Goal: Task Accomplishment & Management: Manage account settings

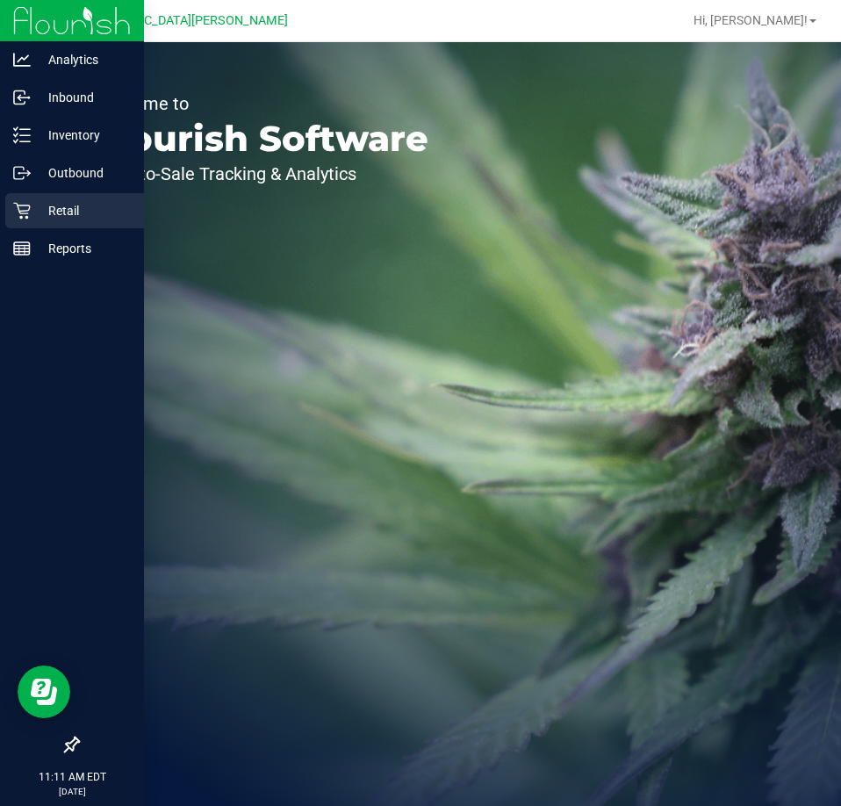
click at [76, 219] on p "Retail" at bounding box center [83, 210] width 105 height 21
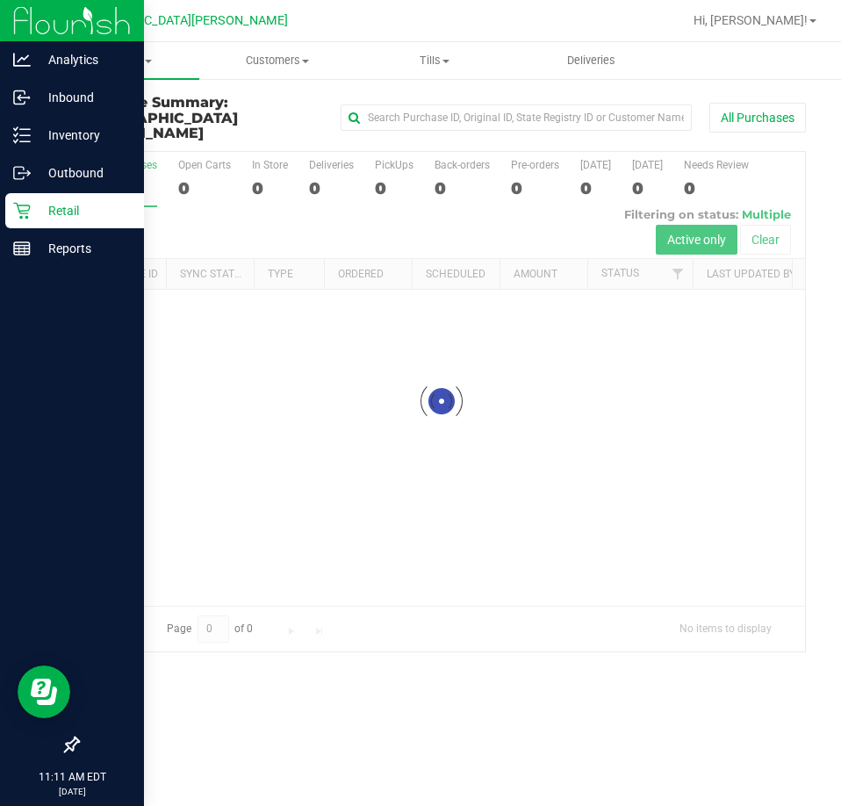
click at [65, 213] on p "Retail" at bounding box center [83, 210] width 105 height 21
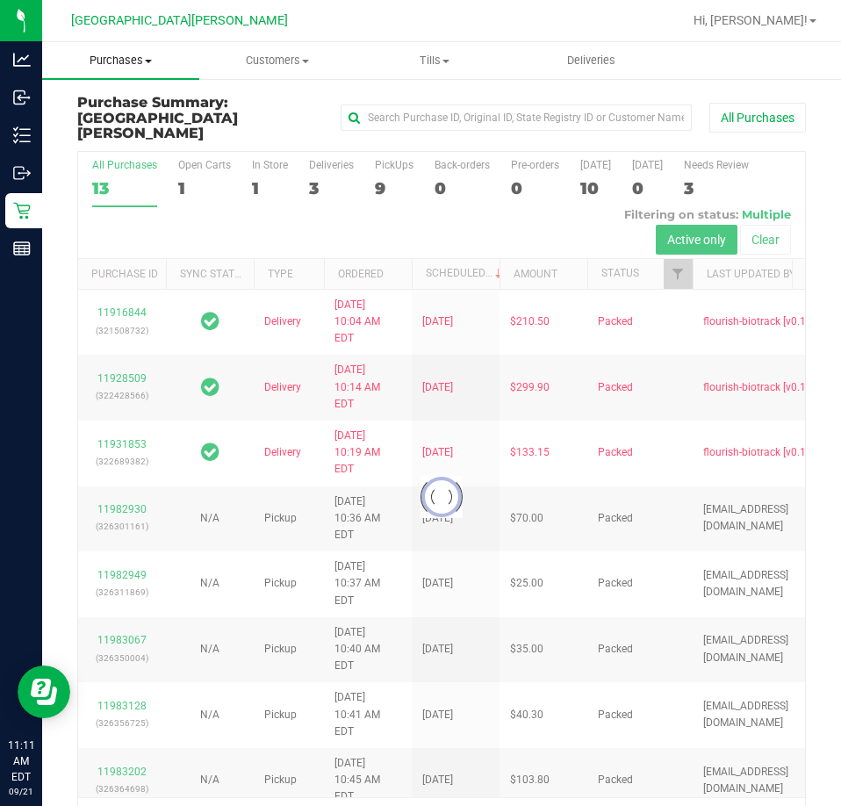
click at [131, 70] on uib-tab-heading "Purchases Summary of purchases Fulfillment All purchases" at bounding box center [120, 60] width 157 height 37
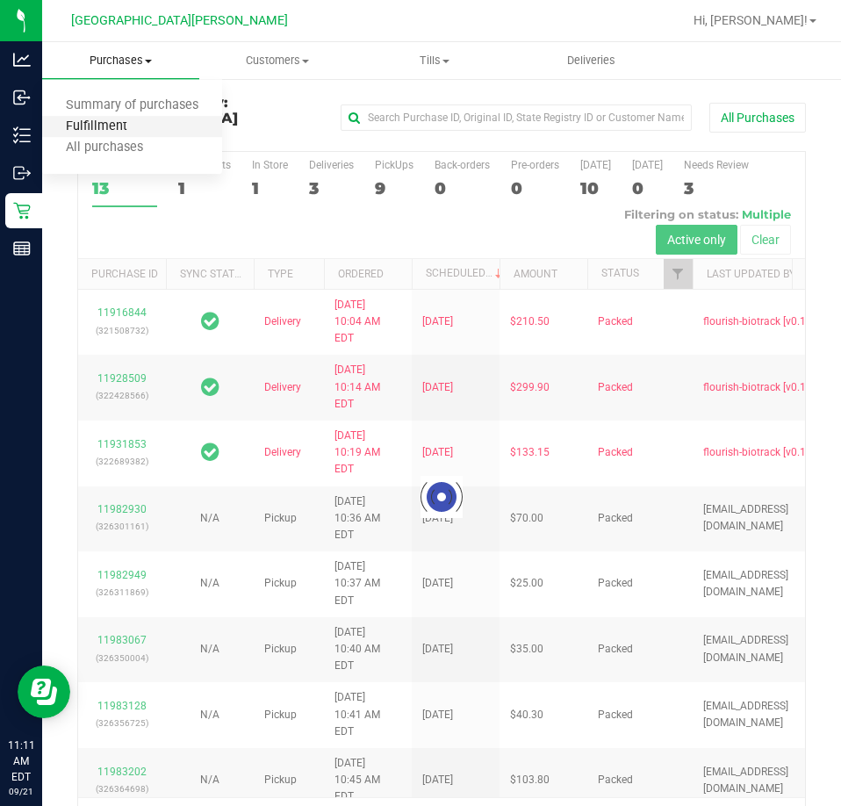
click at [112, 119] on span "Fulfillment" at bounding box center [96, 126] width 109 height 15
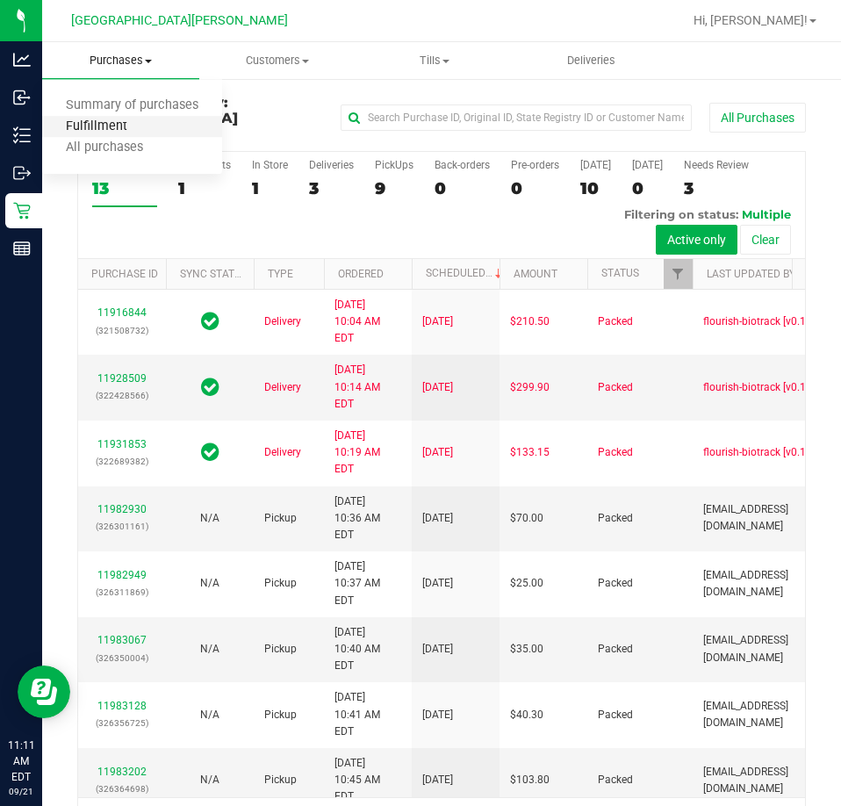
click at [89, 125] on span "Fulfillment" at bounding box center [96, 126] width 109 height 15
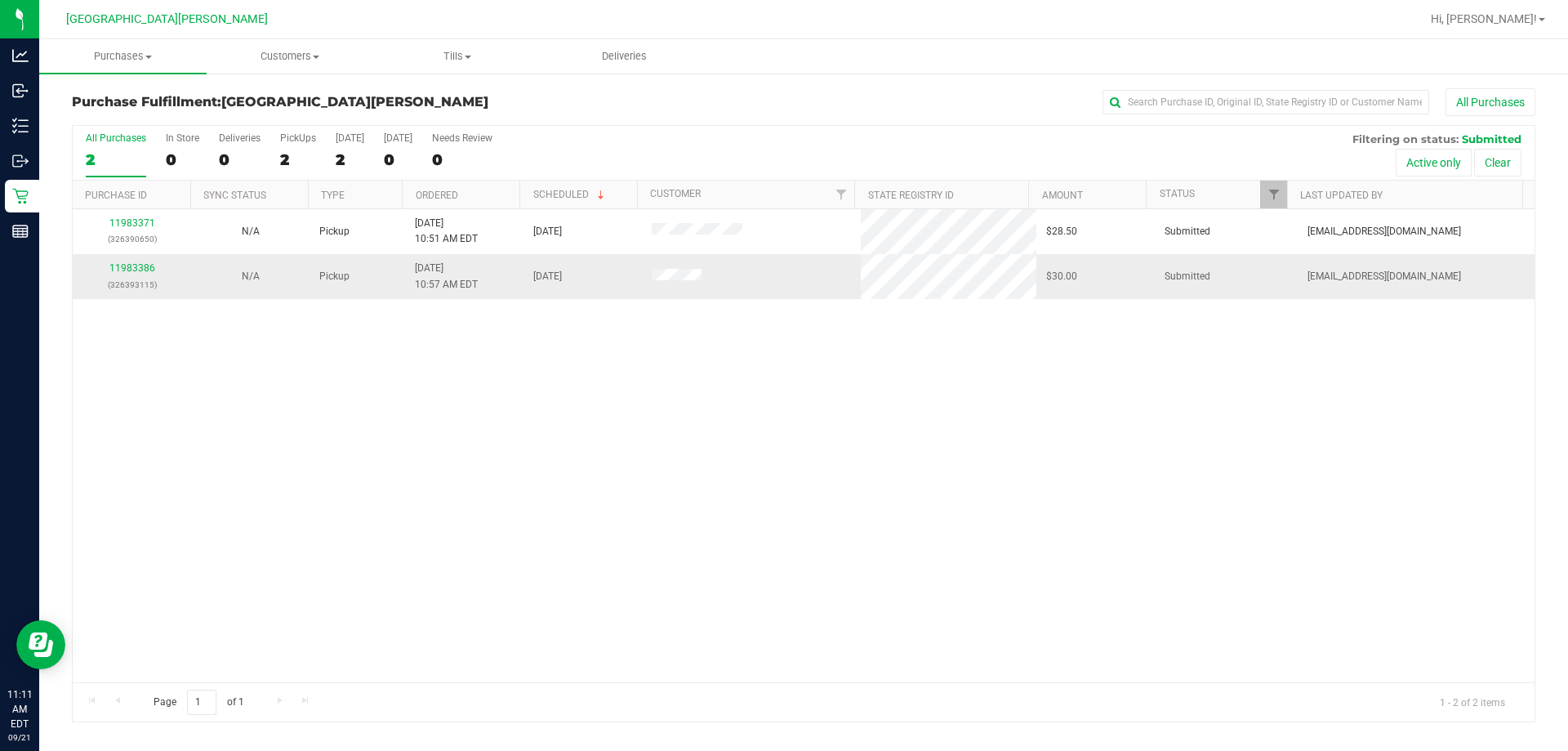
click at [131, 259] on td "11983386 (326393115)" at bounding box center [131, 275] width 118 height 44
click at [135, 266] on link "11983386" at bounding box center [132, 268] width 46 height 11
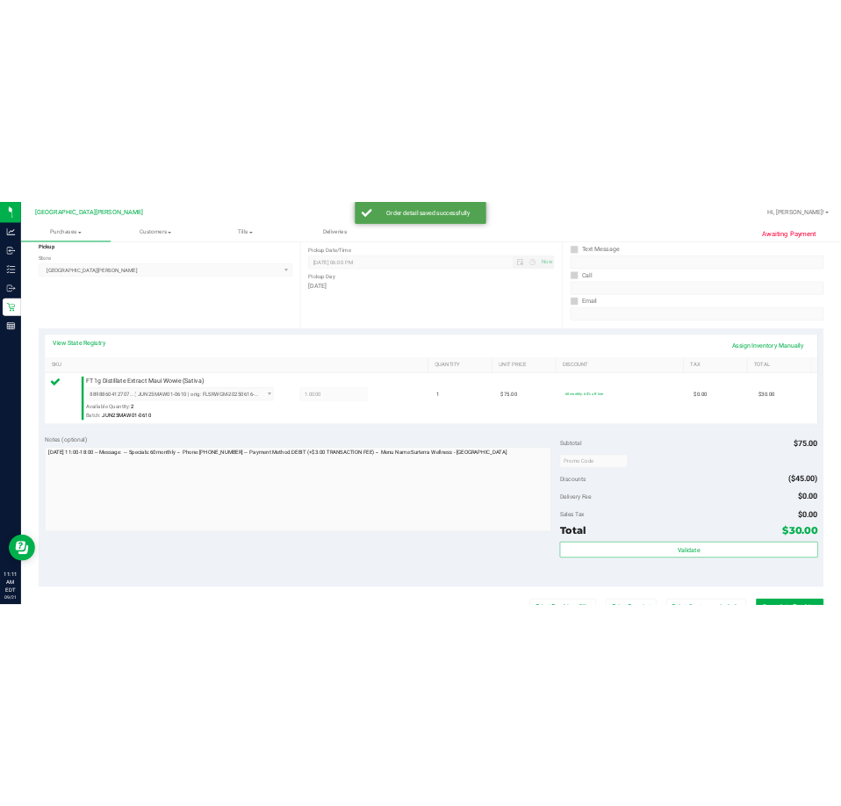
scroll to position [351, 0]
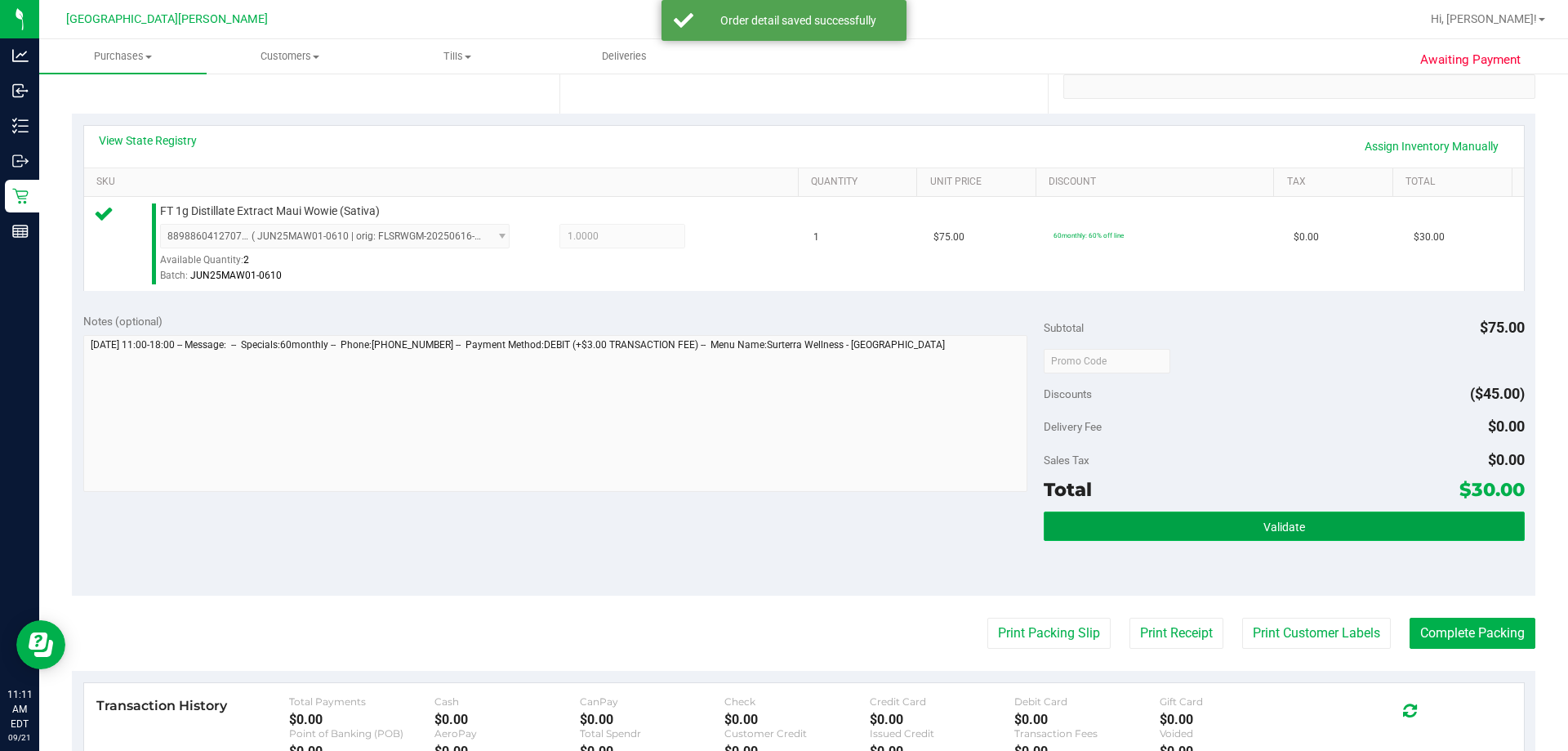
click at [1175, 513] on button "Validate" at bounding box center [1283, 527] width 480 height 30
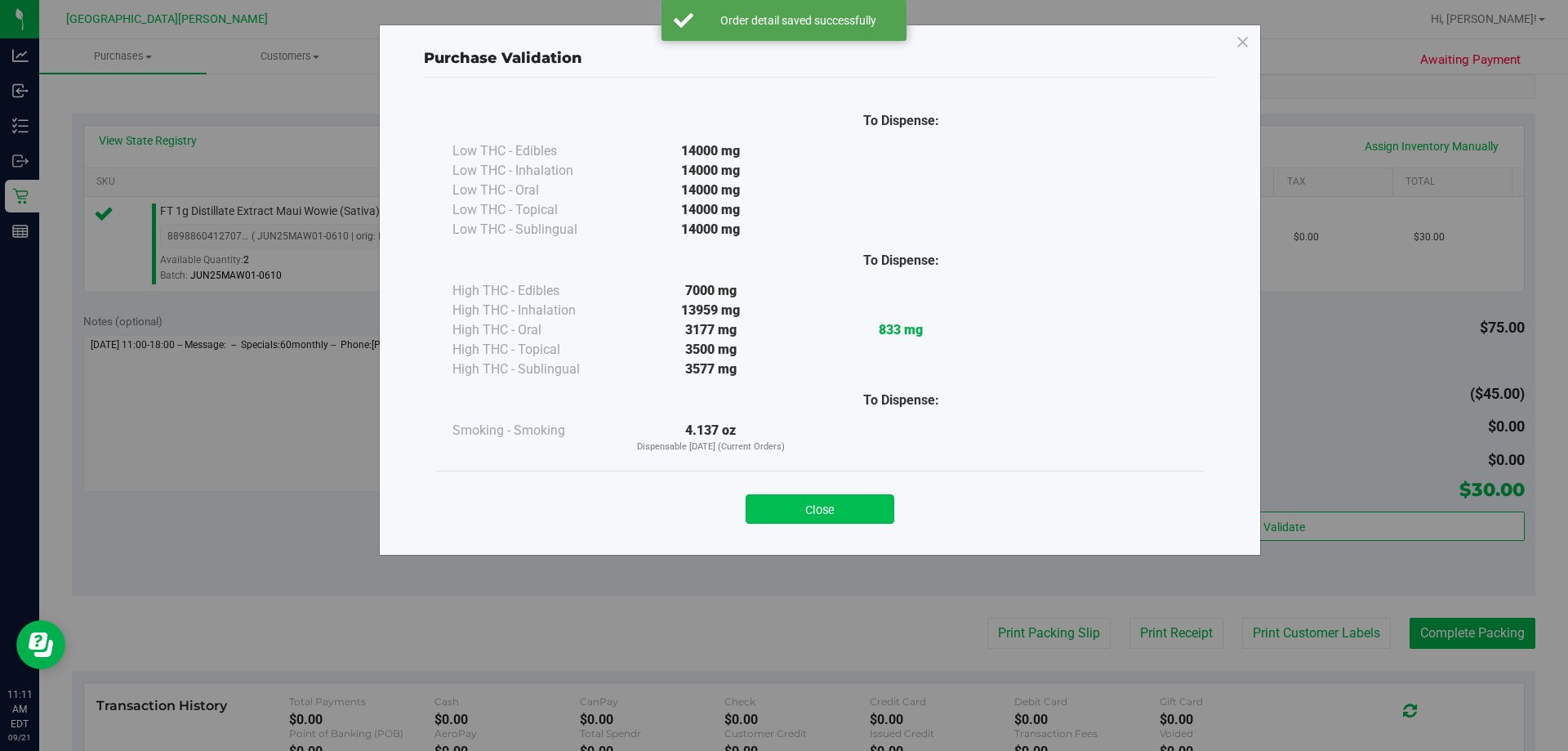
click at [818, 511] on button "Close" at bounding box center [820, 509] width 149 height 30
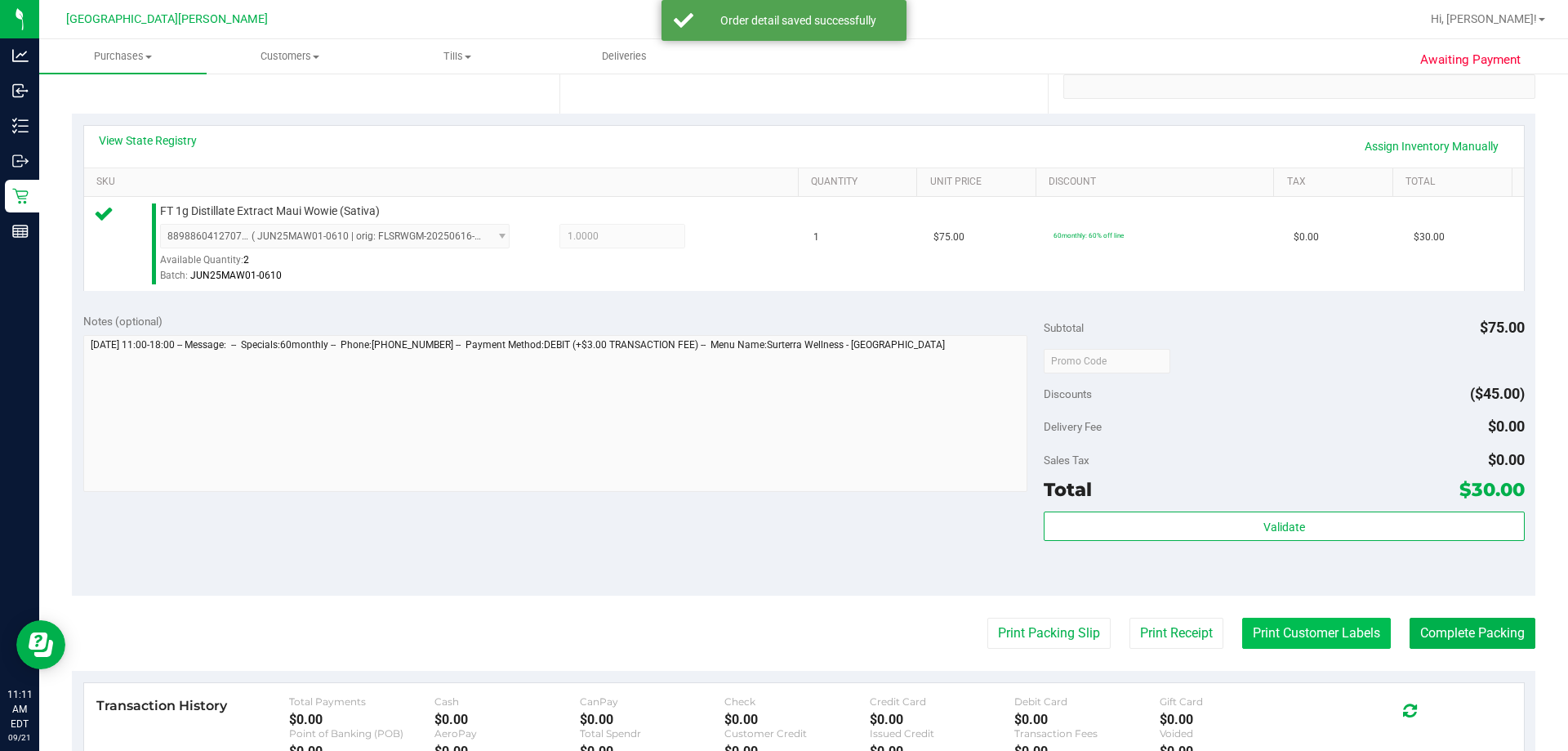
click at [1295, 631] on button "Print Customer Labels" at bounding box center [1317, 633] width 149 height 31
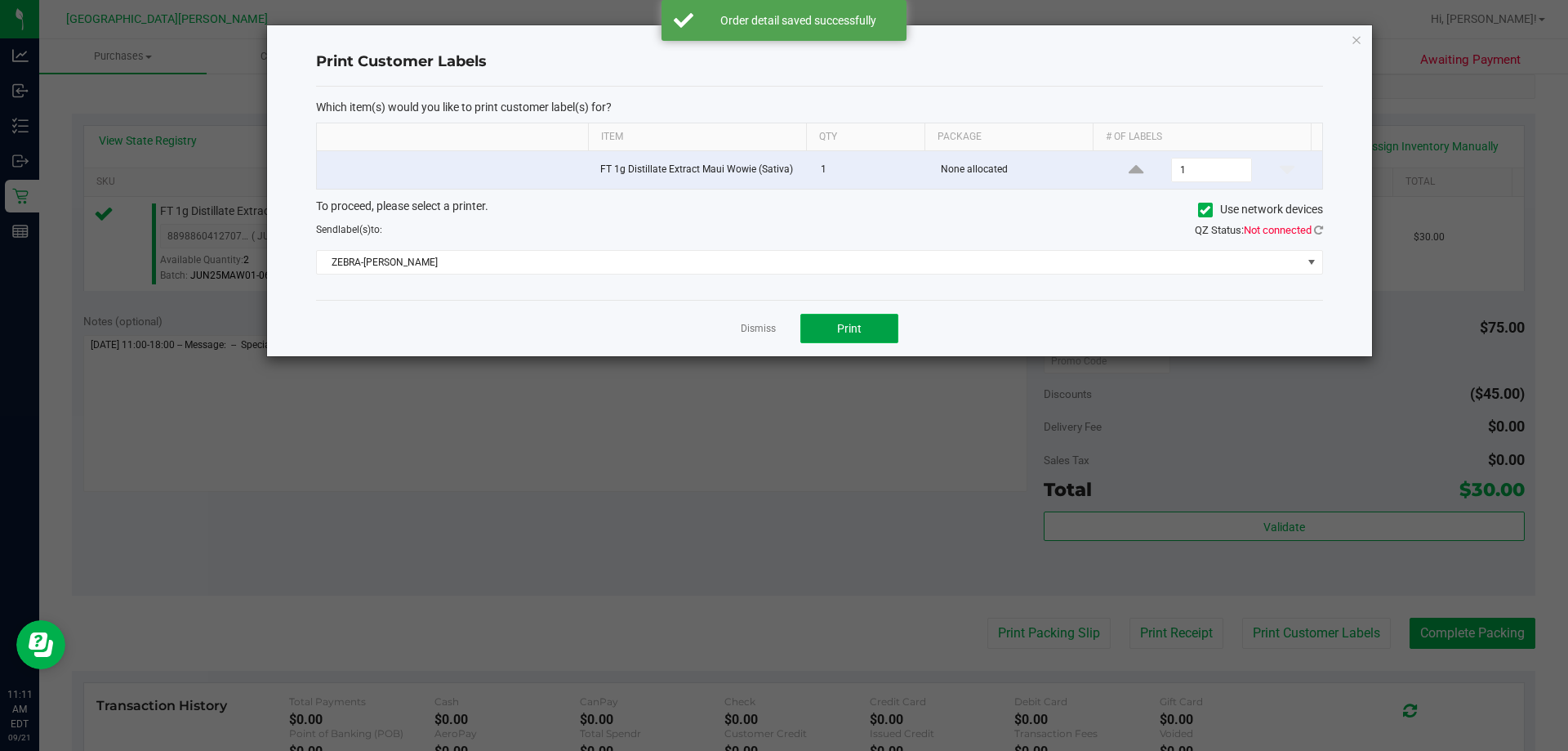
click at [867, 330] on button "Print" at bounding box center [849, 329] width 98 height 30
click at [742, 330] on link "Dismiss" at bounding box center [759, 329] width 35 height 14
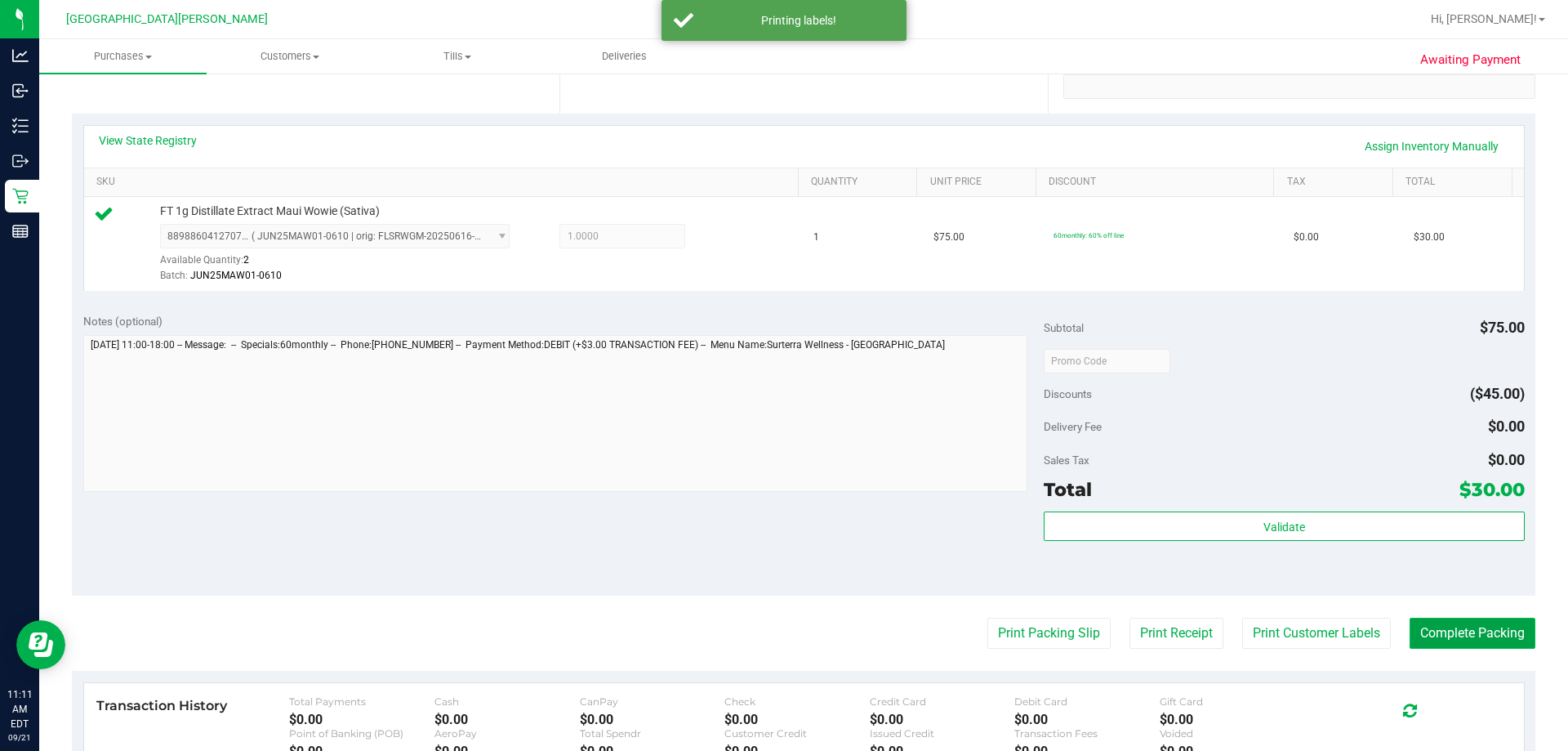
click at [1446, 630] on button "Complete Packing" at bounding box center [1472, 633] width 126 height 31
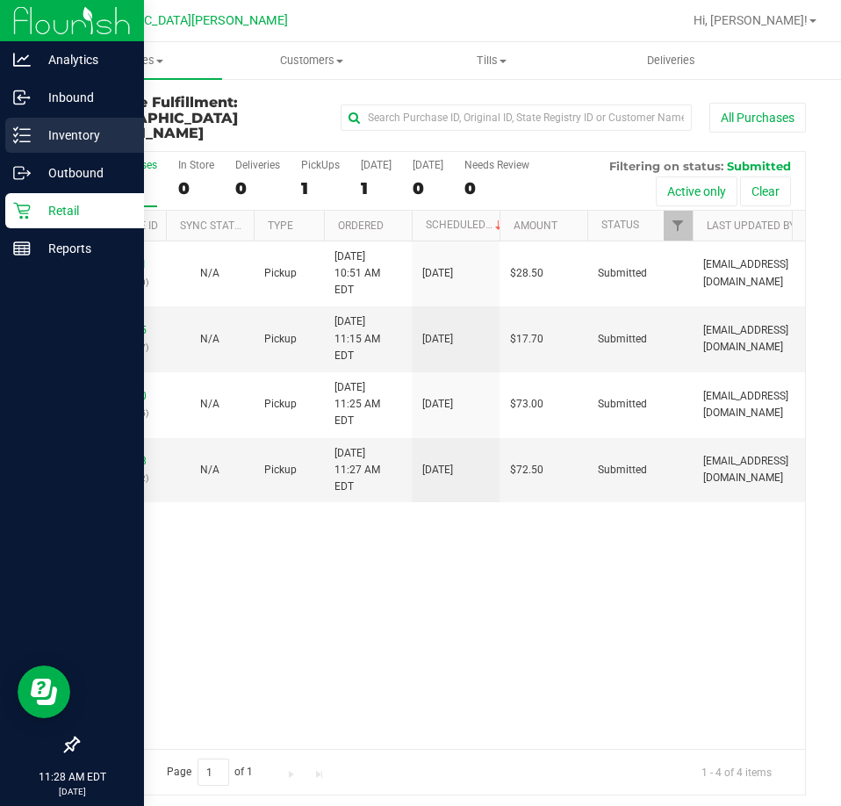
click at [40, 134] on p "Inventory" at bounding box center [83, 135] width 105 height 21
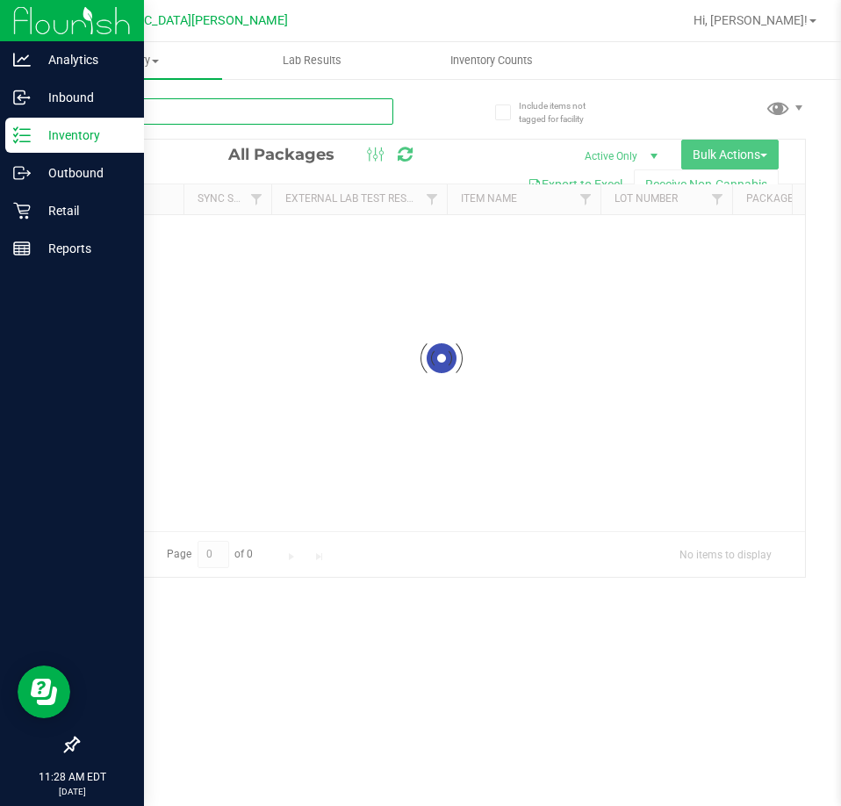
click at [300, 118] on div "Inventory All packages All inventory Waste log Create inventory Lab Results Inv…" at bounding box center [441, 424] width 799 height 764
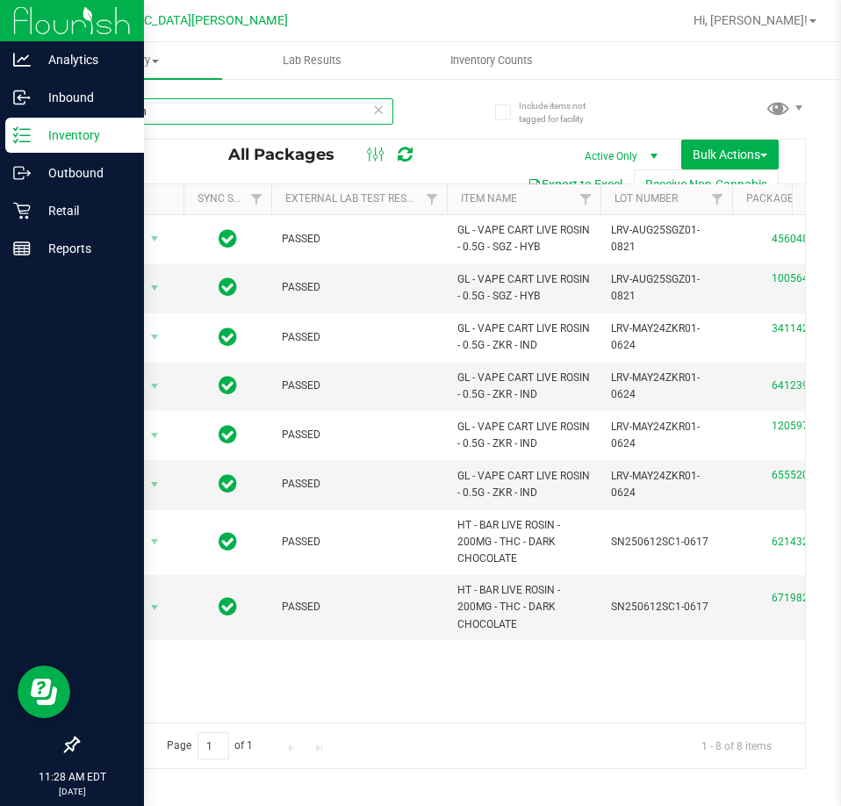
type input "live rosin"
click at [384, 113] on icon at bounding box center [378, 108] width 12 height 21
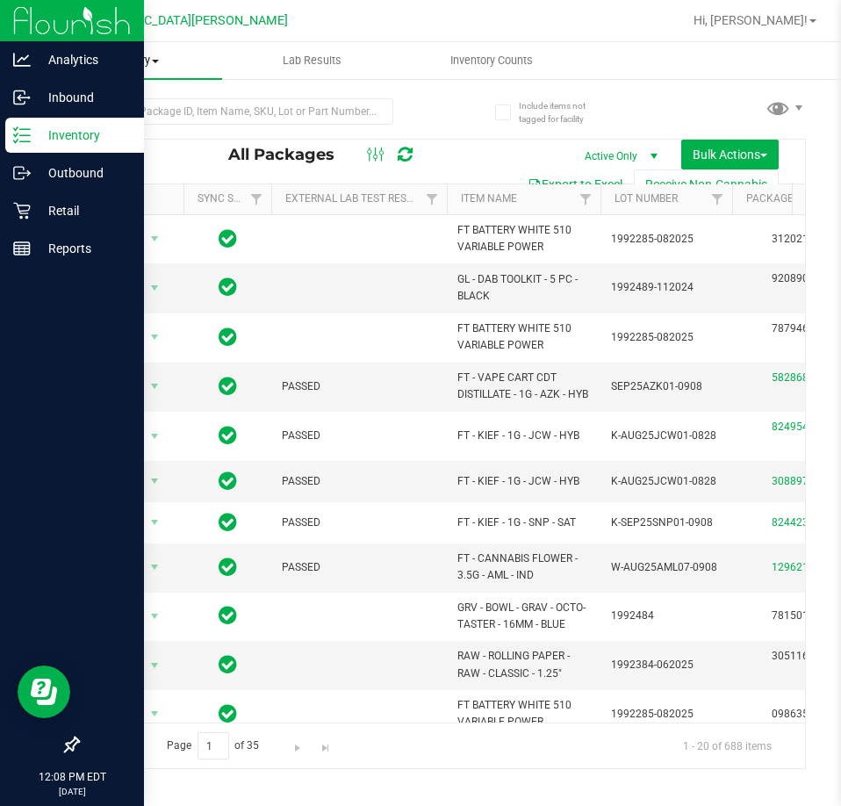
click at [105, 60] on span "Inventory" at bounding box center [132, 61] width 180 height 16
click at [49, 210] on p "Retail" at bounding box center [83, 210] width 105 height 21
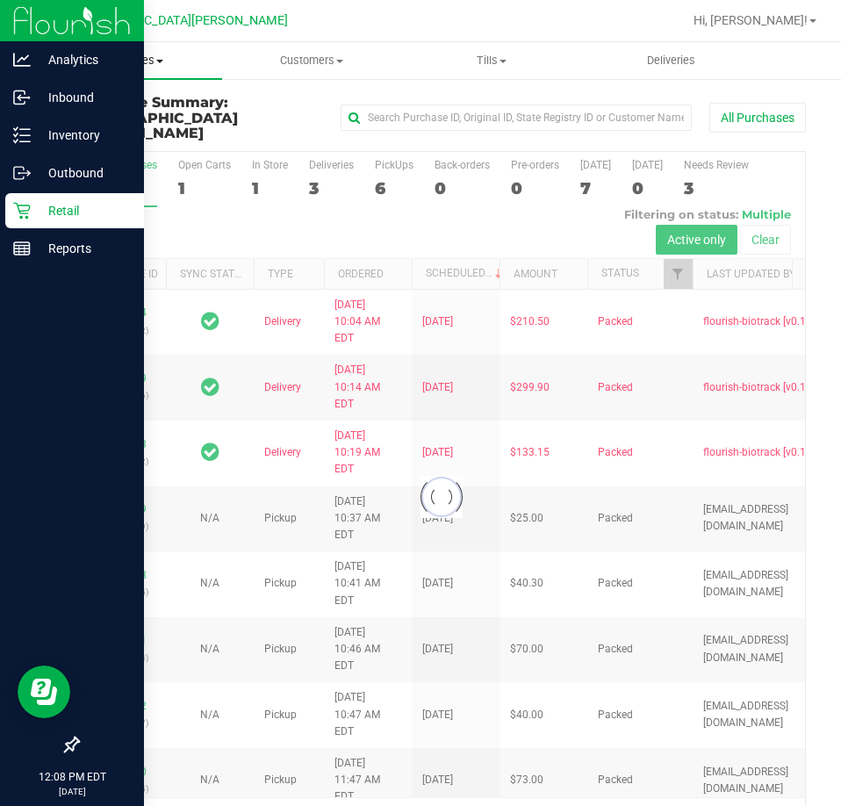
click at [148, 61] on span "Purchases" at bounding box center [132, 61] width 180 height 16
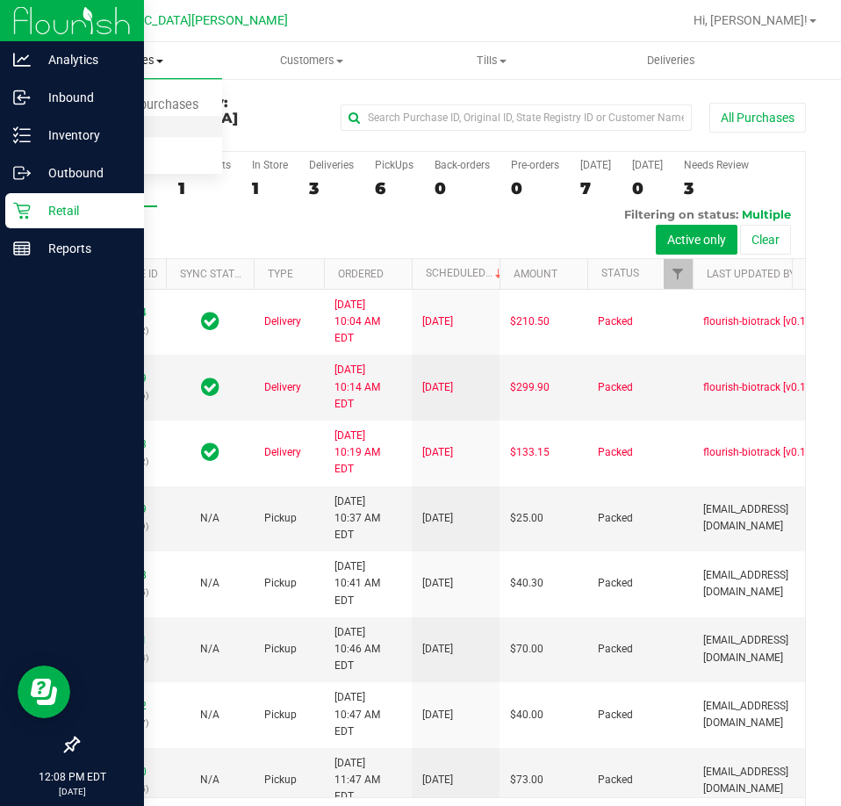
click at [118, 134] on span "Fulfillment" at bounding box center [96, 126] width 109 height 15
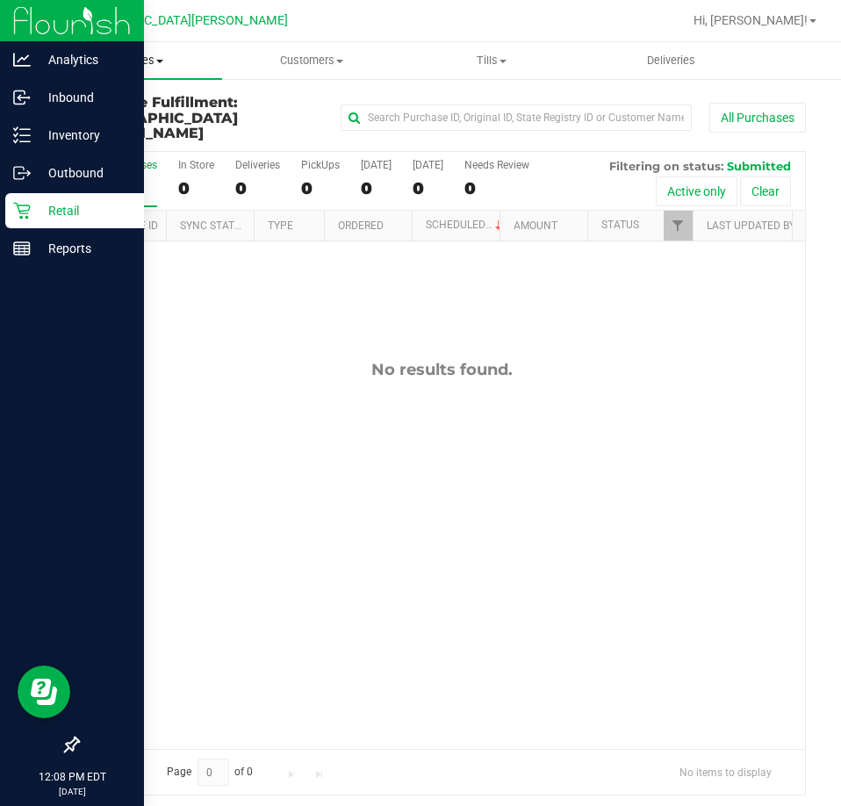
click at [135, 53] on span "Purchases" at bounding box center [132, 61] width 180 height 16
click at [79, 28] on div "[GEOGRAPHIC_DATA][PERSON_NAME]" at bounding box center [179, 20] width 256 height 27
click at [306, 507] on div "No results found." at bounding box center [441, 555] width 727 height 626
click at [285, 410] on div "No results found." at bounding box center [441, 555] width 727 height 626
